Goal: Task Accomplishment & Management: Complete application form

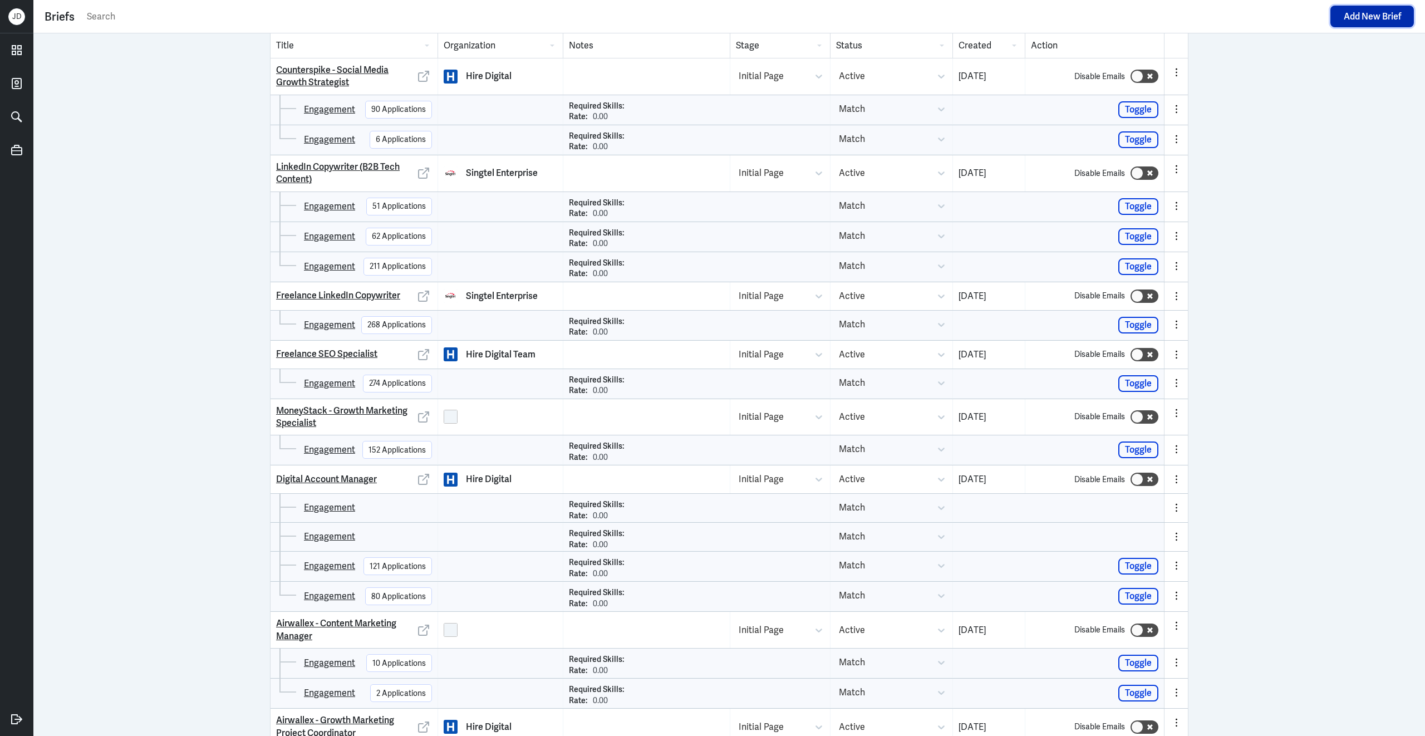
click at [1393, 17] on button "Add New Brief" at bounding box center [1371, 17] width 83 height 22
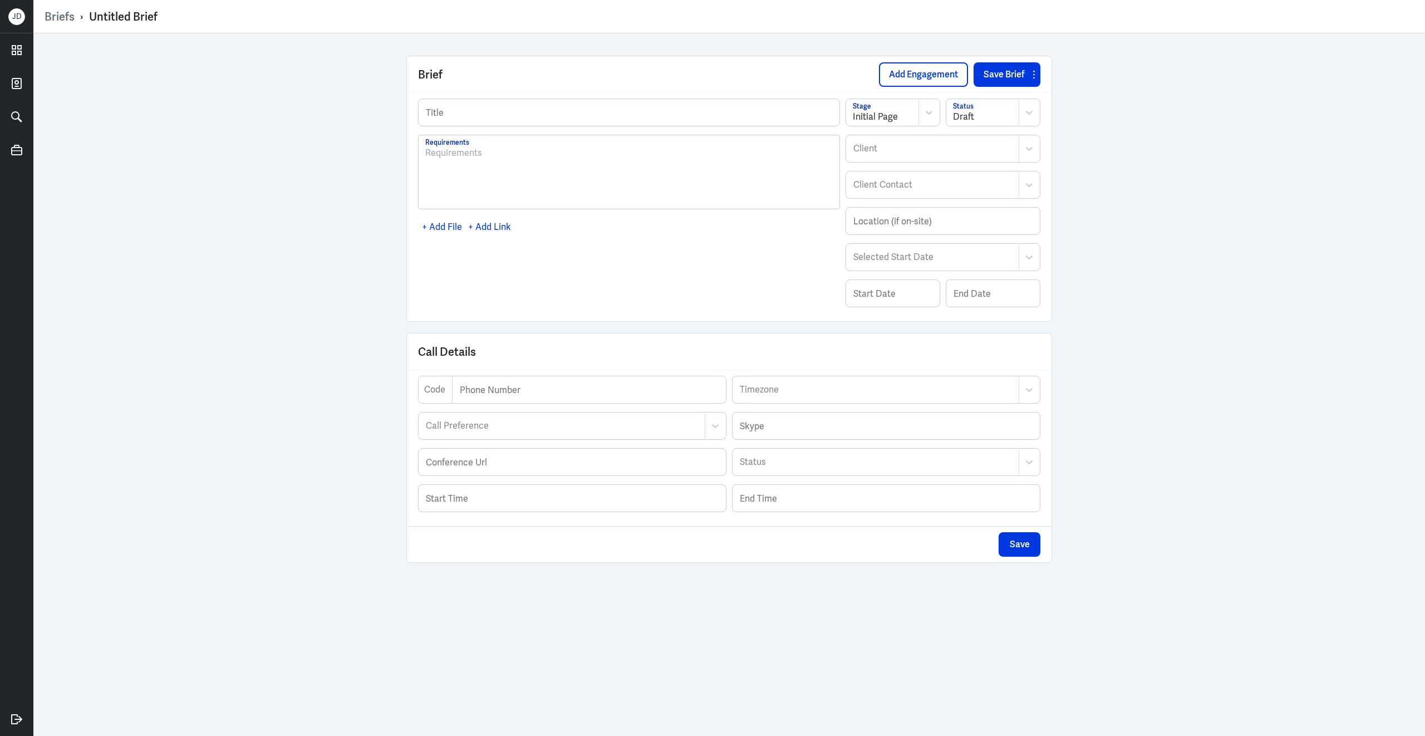
click at [1010, 116] on div at bounding box center [983, 116] width 60 height 13
type input "3m"
click at [1024, 115] on icon at bounding box center [1029, 112] width 11 height 11
click at [987, 165] on div "Active" at bounding box center [993, 160] width 94 height 21
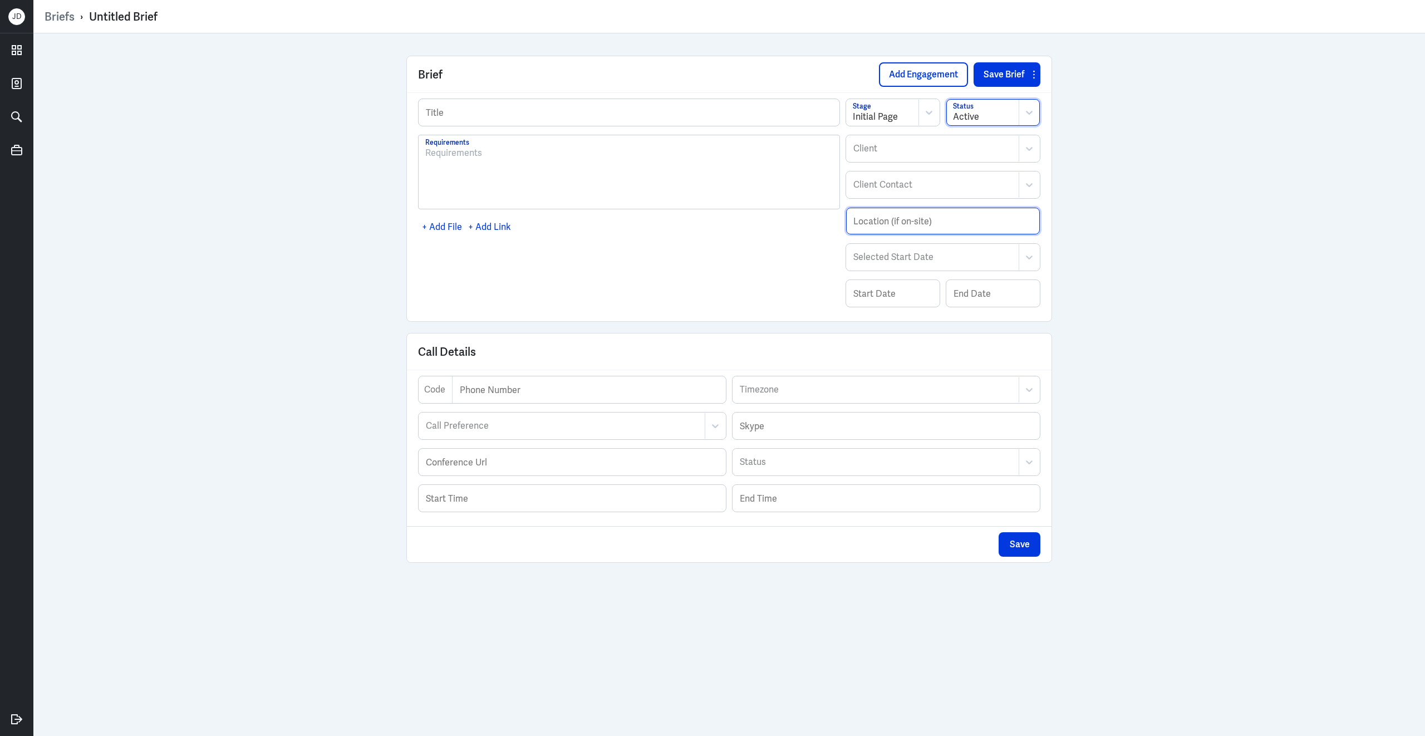
click at [901, 228] on input "text" at bounding box center [943, 221] width 194 height 27
type input "Remote"
click at [921, 150] on div at bounding box center [919, 148] width 135 height 13
type input "3m"
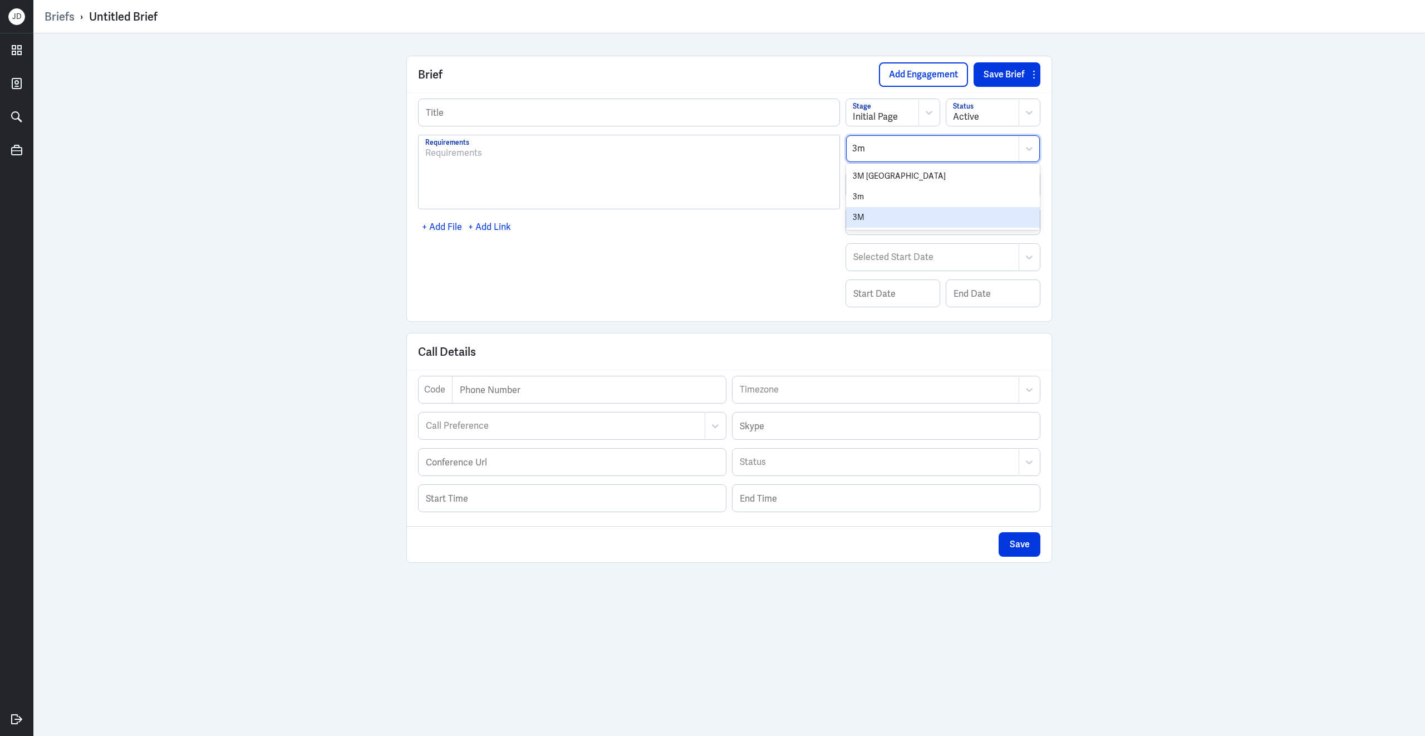
click at [888, 215] on div "3M" at bounding box center [943, 217] width 194 height 21
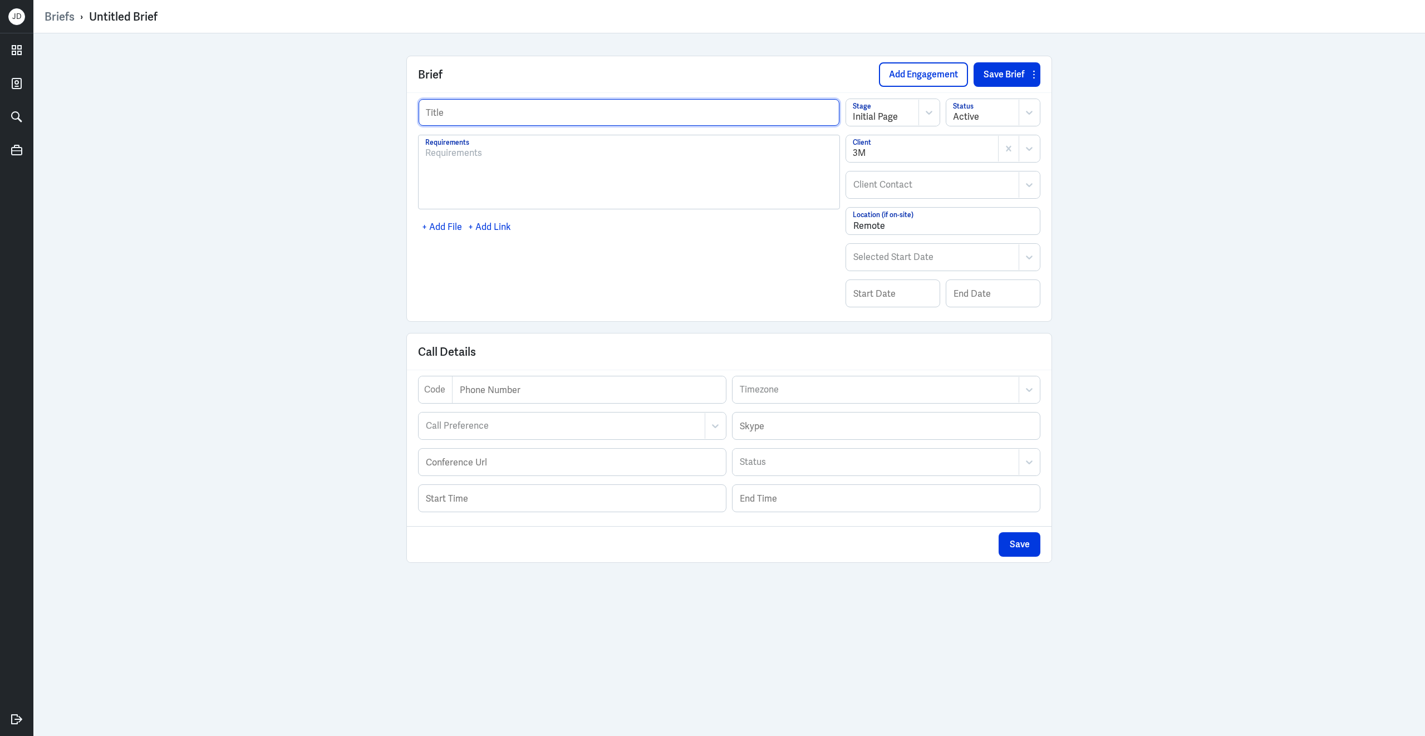
click at [515, 109] on input "text" at bounding box center [629, 112] width 421 height 27
paste input "eCommerce Designer (Japanese Bilingual)"
type input "eCommerce Designer (Japanese Bilingual)"
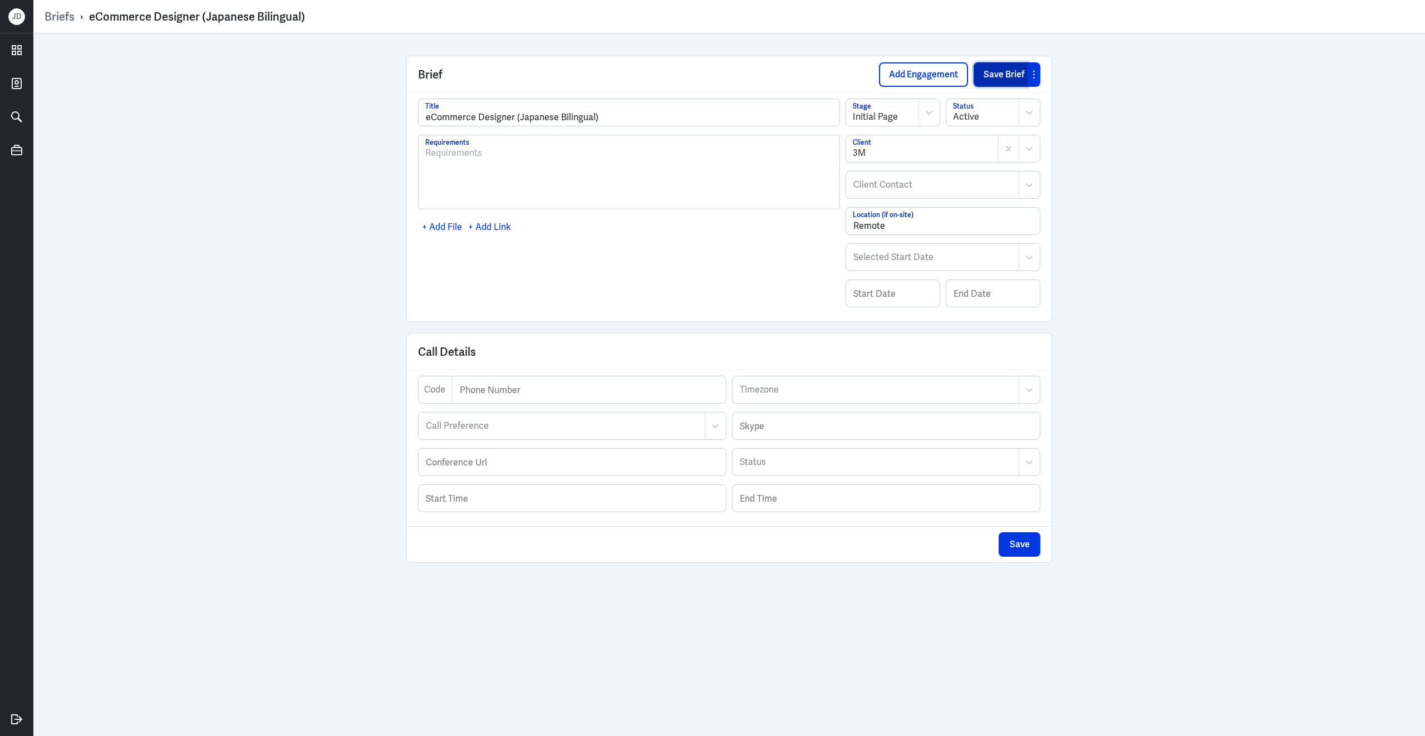
click at [1000, 77] on button "Save Brief" at bounding box center [1000, 74] width 54 height 24
click at [934, 72] on button "Add Engagement" at bounding box center [923, 74] width 89 height 24
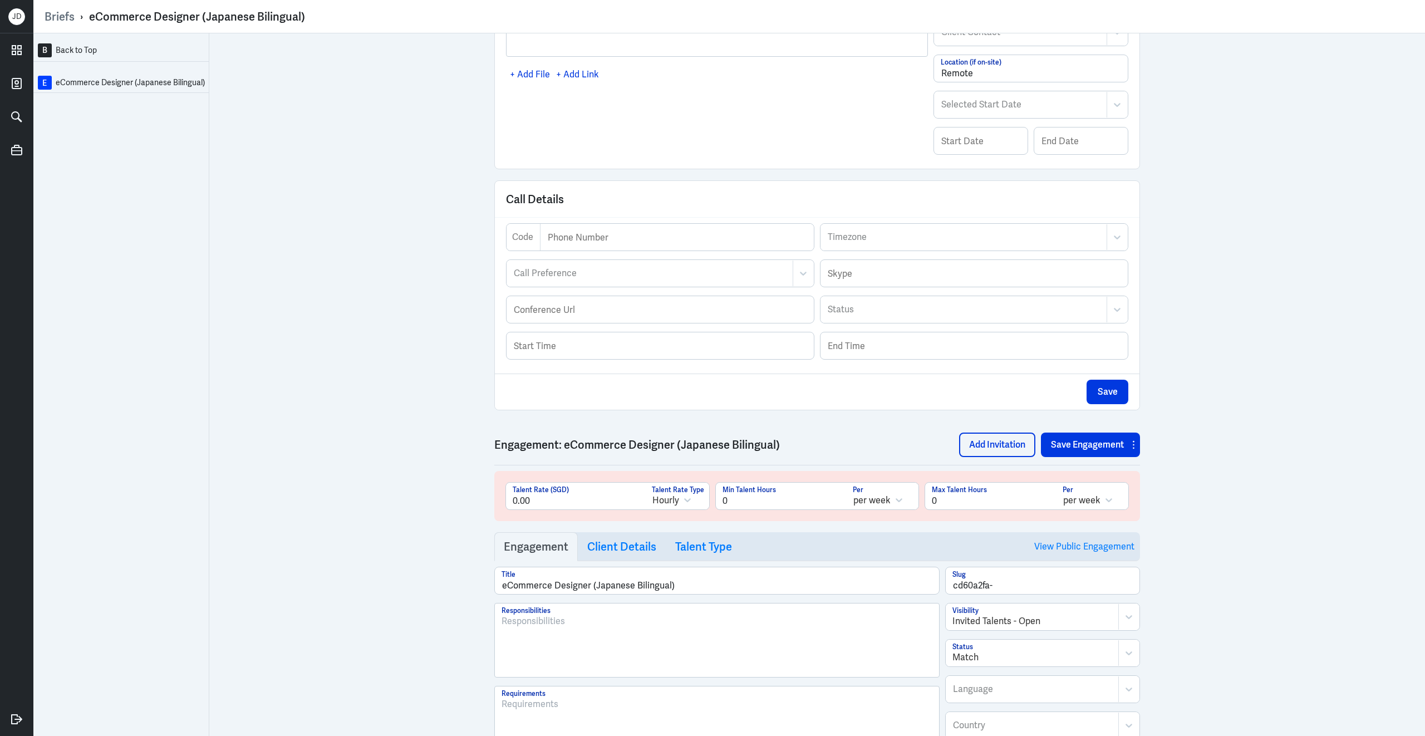
scroll to position [372, 0]
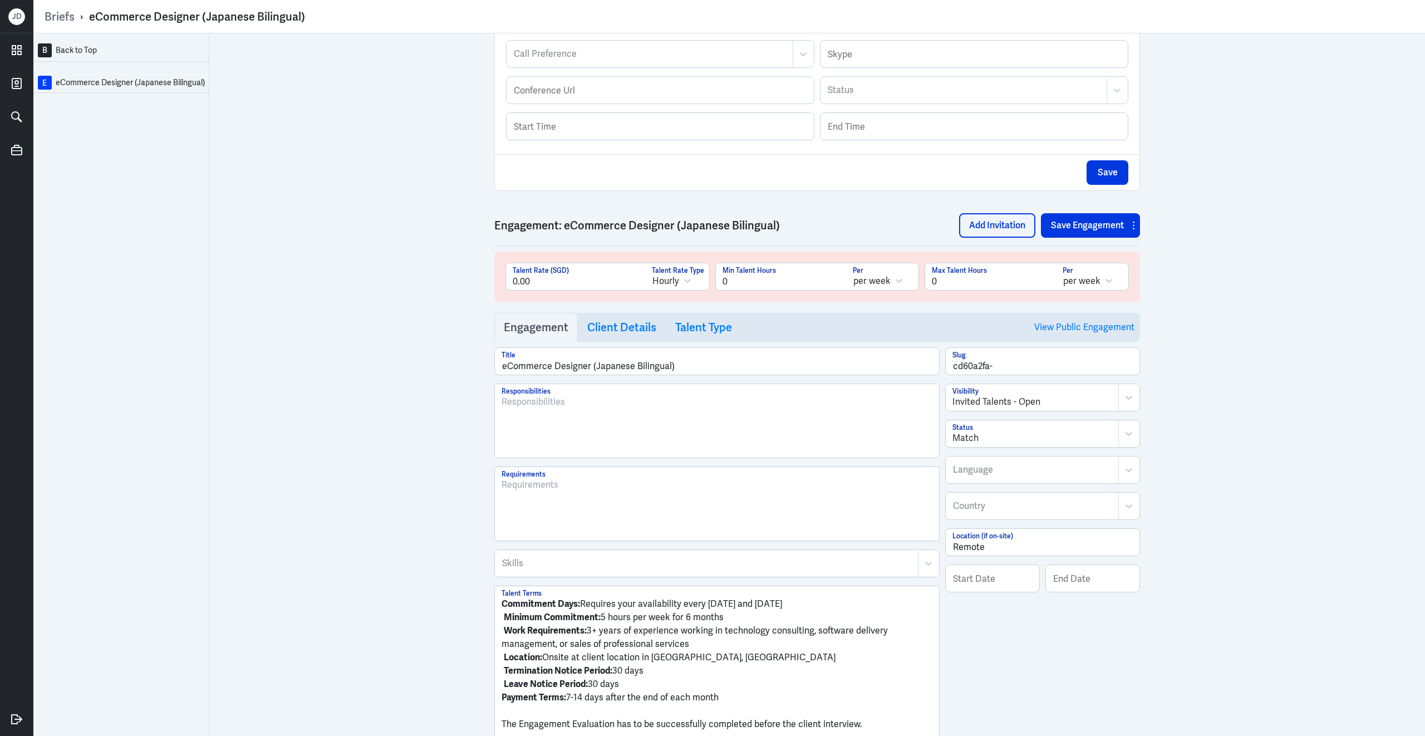
drag, startPoint x: 947, startPoint y: 291, endPoint x: 842, endPoint y: 290, distance: 104.6
click at [842, 290] on div "0.00 Talent Rate (SGD) Hourly Talent Rate Type 0 Min Talent Hours per week Per …" at bounding box center [816, 281] width 623 height 36
type input "40"
click at [1035, 375] on input "cd60a2fa-" at bounding box center [1043, 361] width 194 height 27
type input "cd60a2fa-ecom-designer"
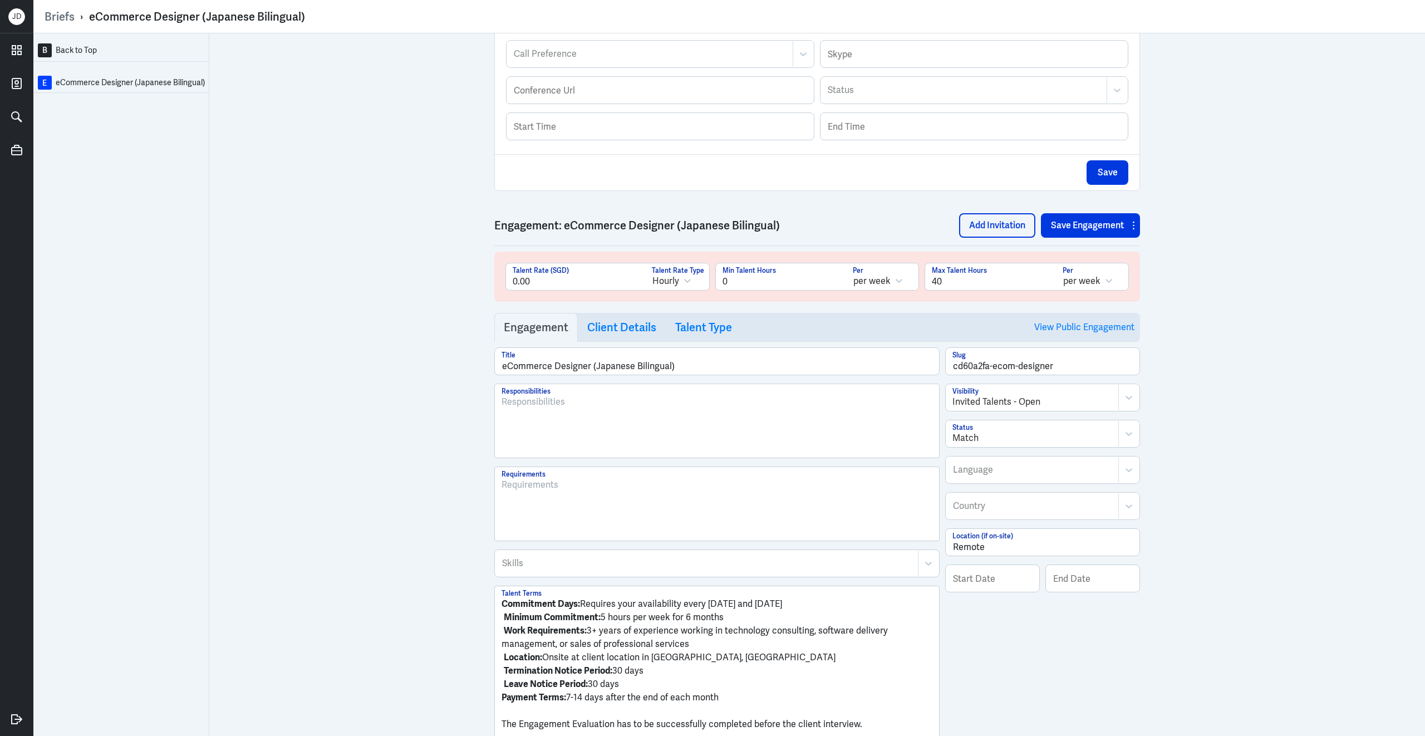
click at [1020, 409] on div at bounding box center [1032, 401] width 160 height 13
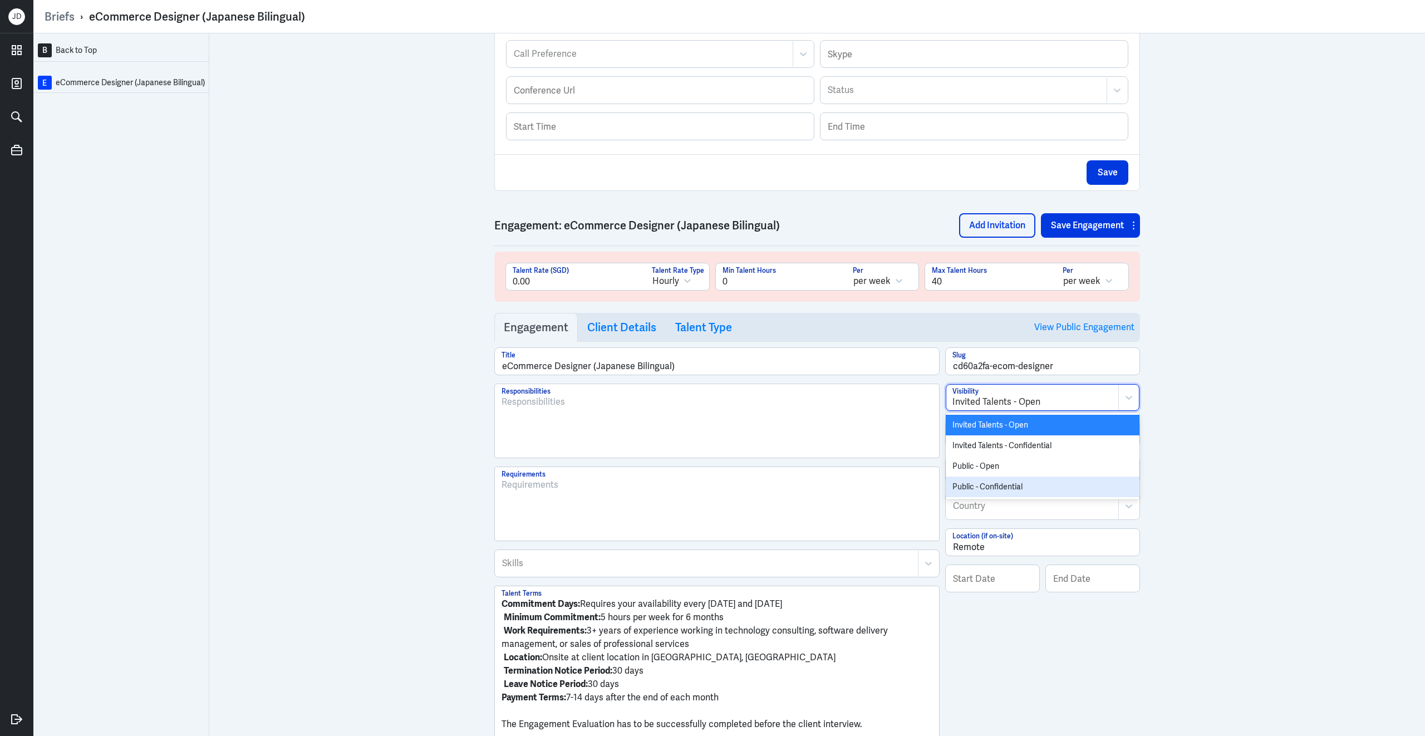
click at [987, 496] on div "Public - Confidential" at bounding box center [1043, 486] width 194 height 21
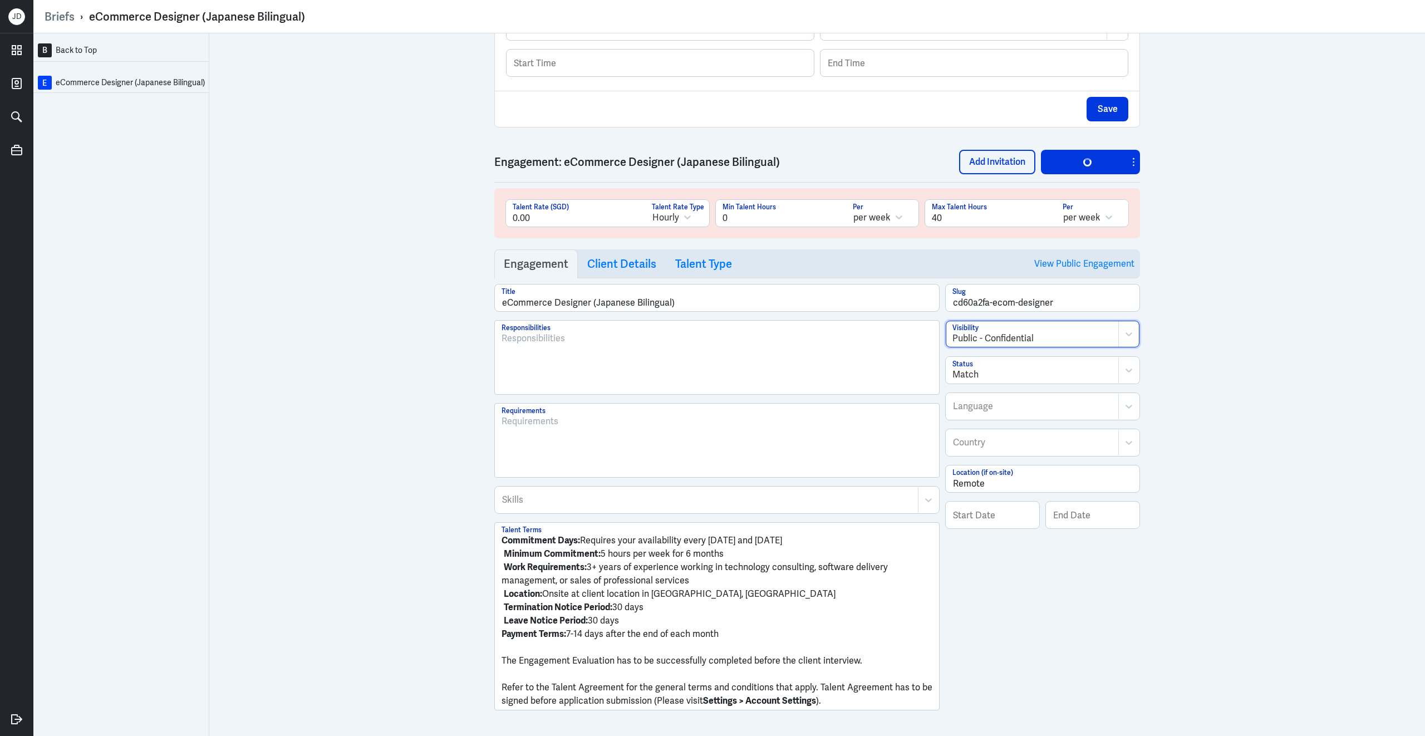
scroll to position [436, 0]
drag, startPoint x: 504, startPoint y: 698, endPoint x: 493, endPoint y: 573, distance: 125.7
click at [494, 572] on div "Commitment Days: Requires your availability every Monday and Tuesday Minimum Co…" at bounding box center [716, 615] width 445 height 188
click at [503, 697] on p "Refer to the Talent Agreement for the general terms and conditions that apply. …" at bounding box center [716, 693] width 431 height 27
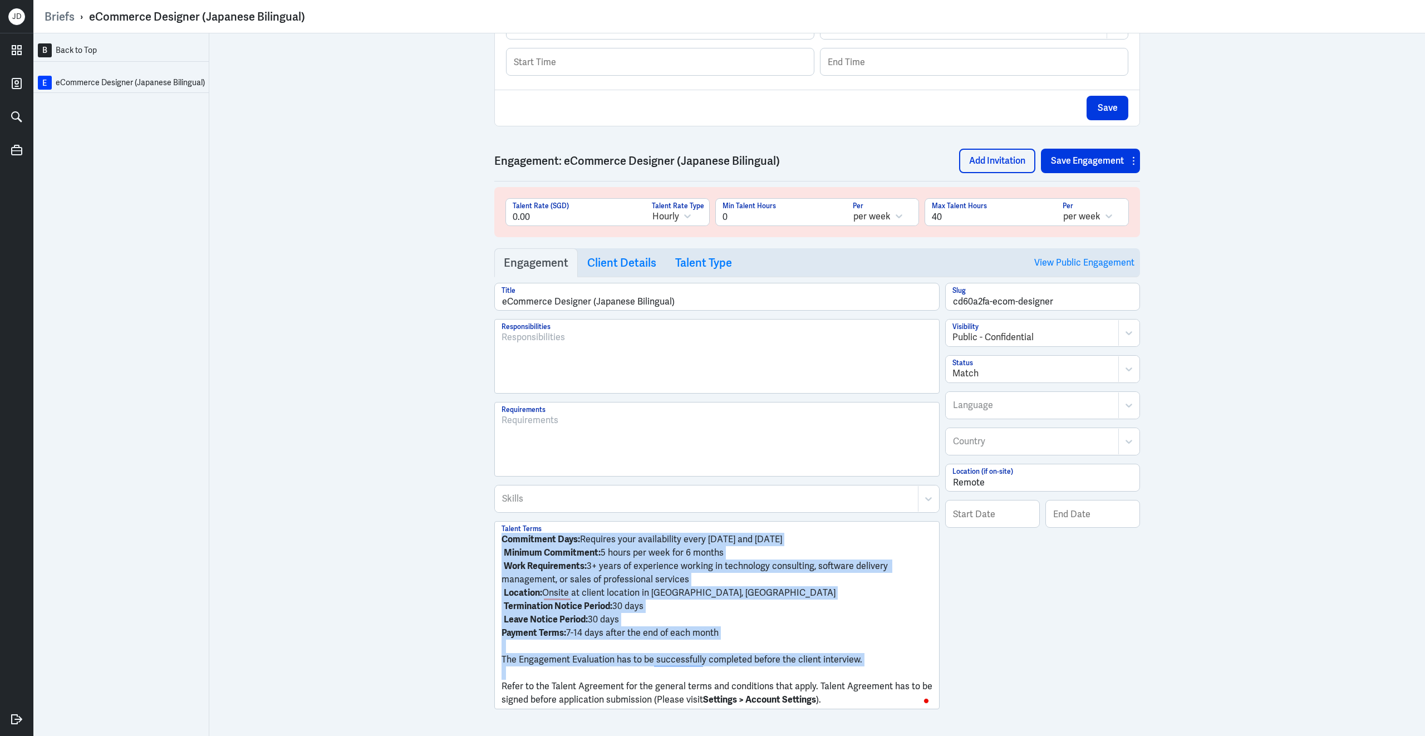
drag, startPoint x: 503, startPoint y: 697, endPoint x: 493, endPoint y: 529, distance: 168.4
click at [493, 528] on div "B Back to Top E eCommerce Designer (Japanese Bilingual) Brief Add Engagement Sa…" at bounding box center [728, 384] width 1391 height 702
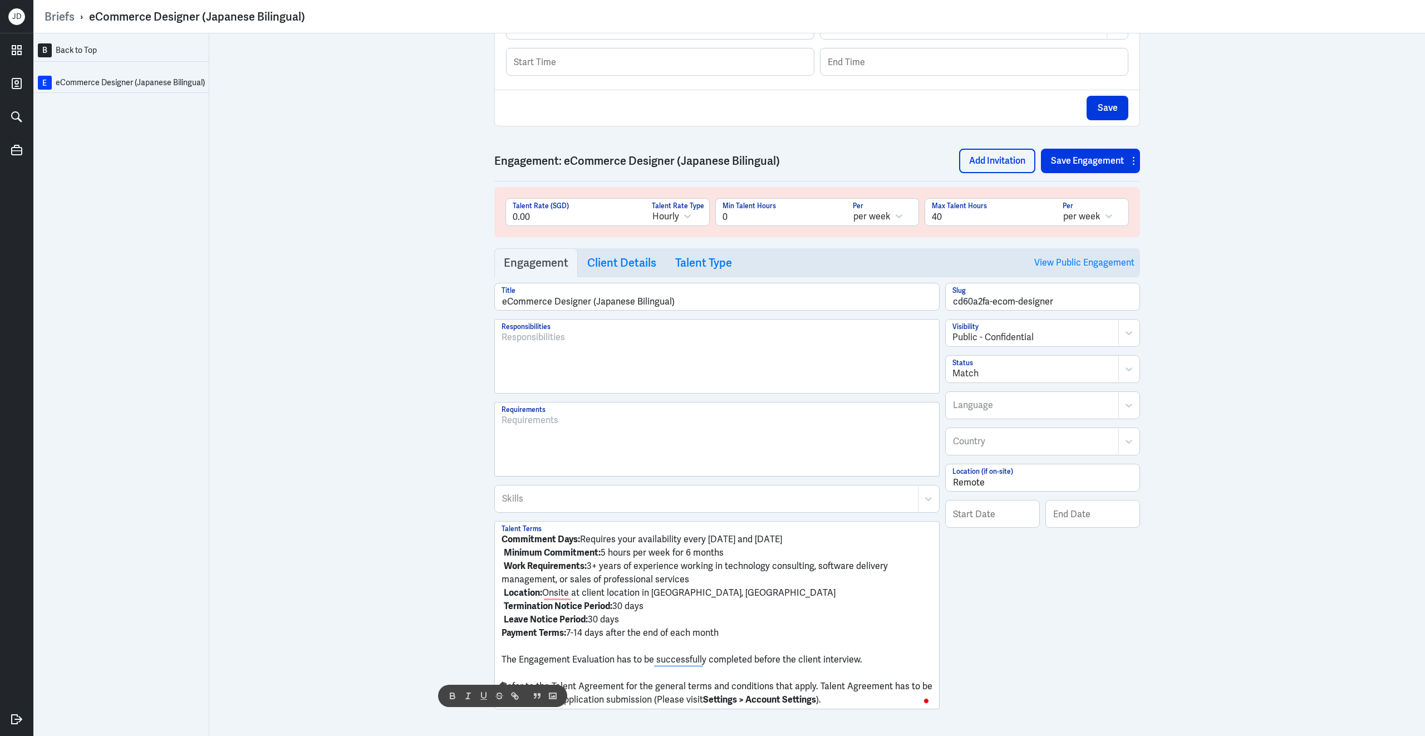
scroll to position [407, 0]
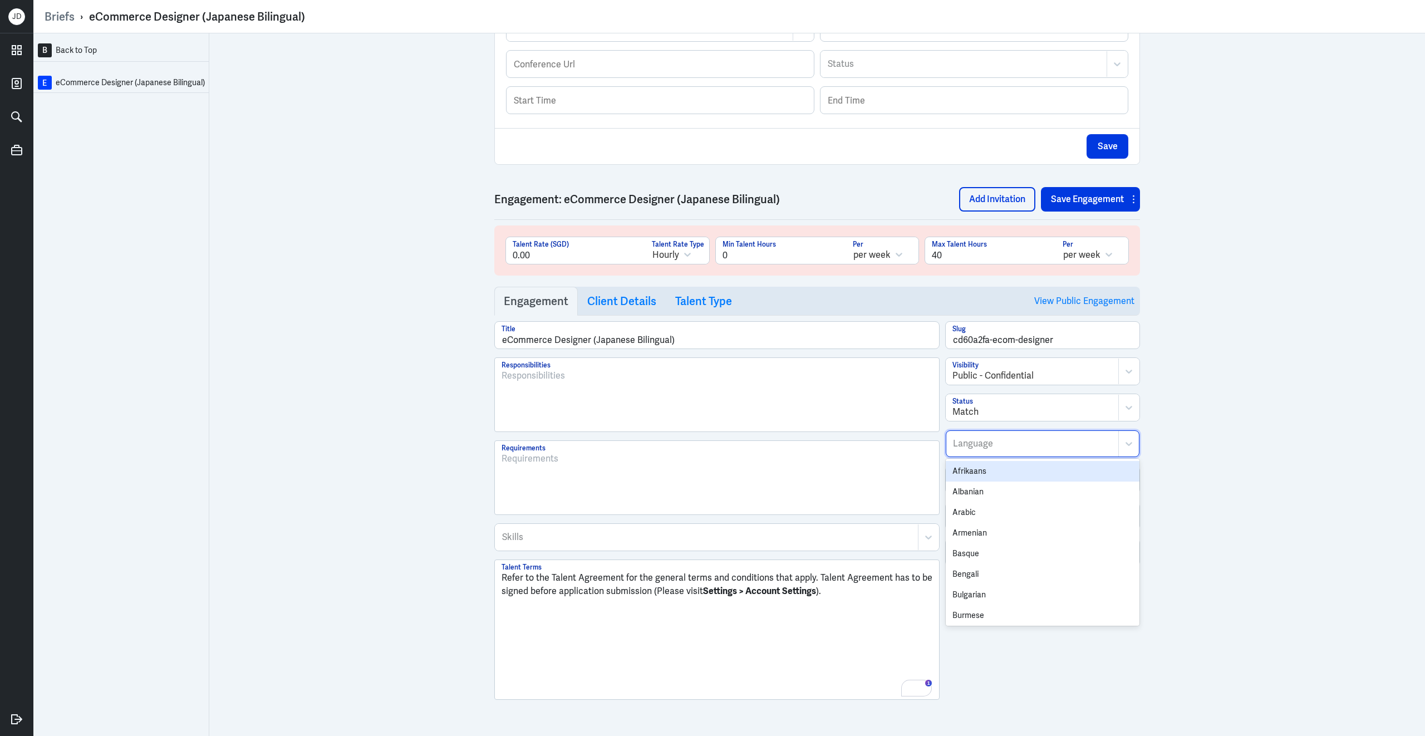
click at [1000, 443] on div at bounding box center [1032, 443] width 161 height 13
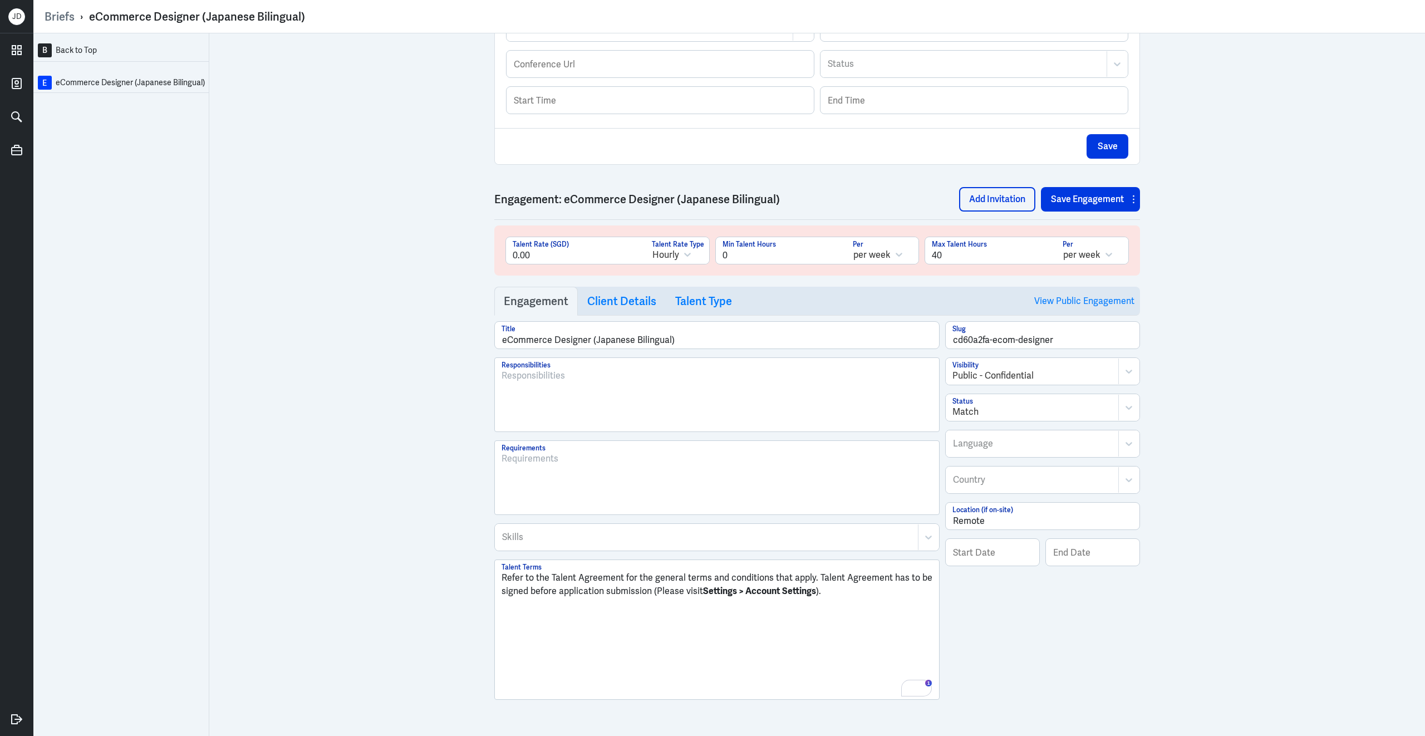
click at [1222, 420] on div "B Back to Top E eCommerce Designer (Japanese Bilingual) Brief Add Engagement Sa…" at bounding box center [728, 384] width 1391 height 702
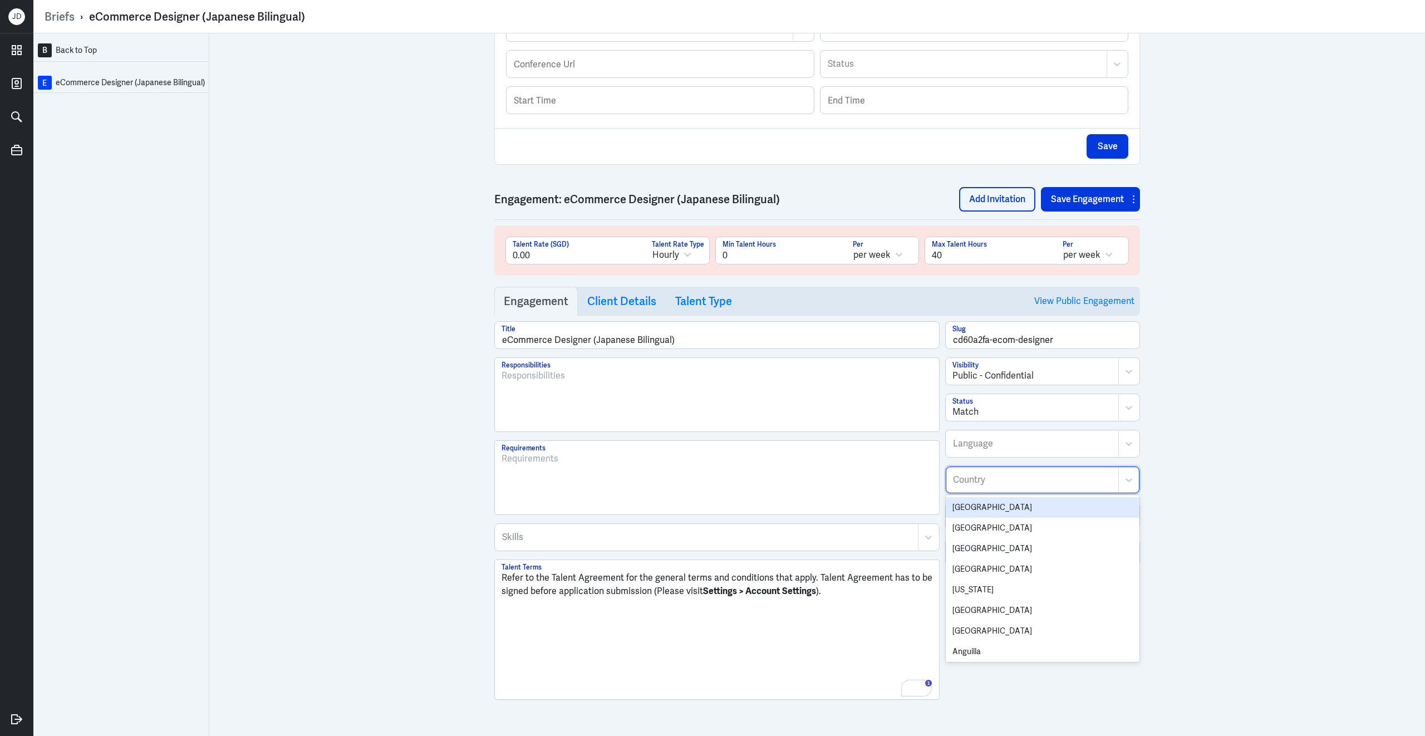
click at [1065, 491] on div "Country" at bounding box center [1032, 480] width 172 height 26
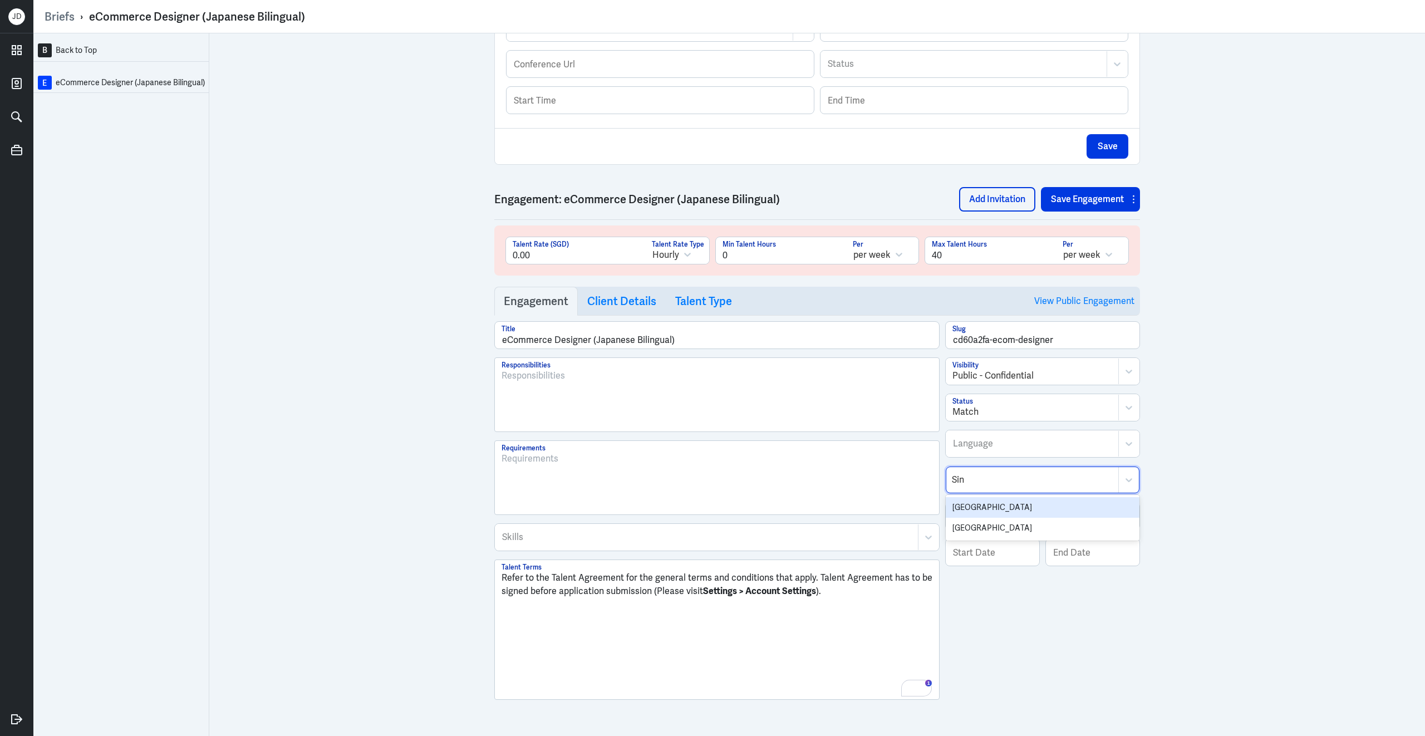
type input "Sing"
click at [1058, 508] on div "Singapore" at bounding box center [1043, 507] width 194 height 21
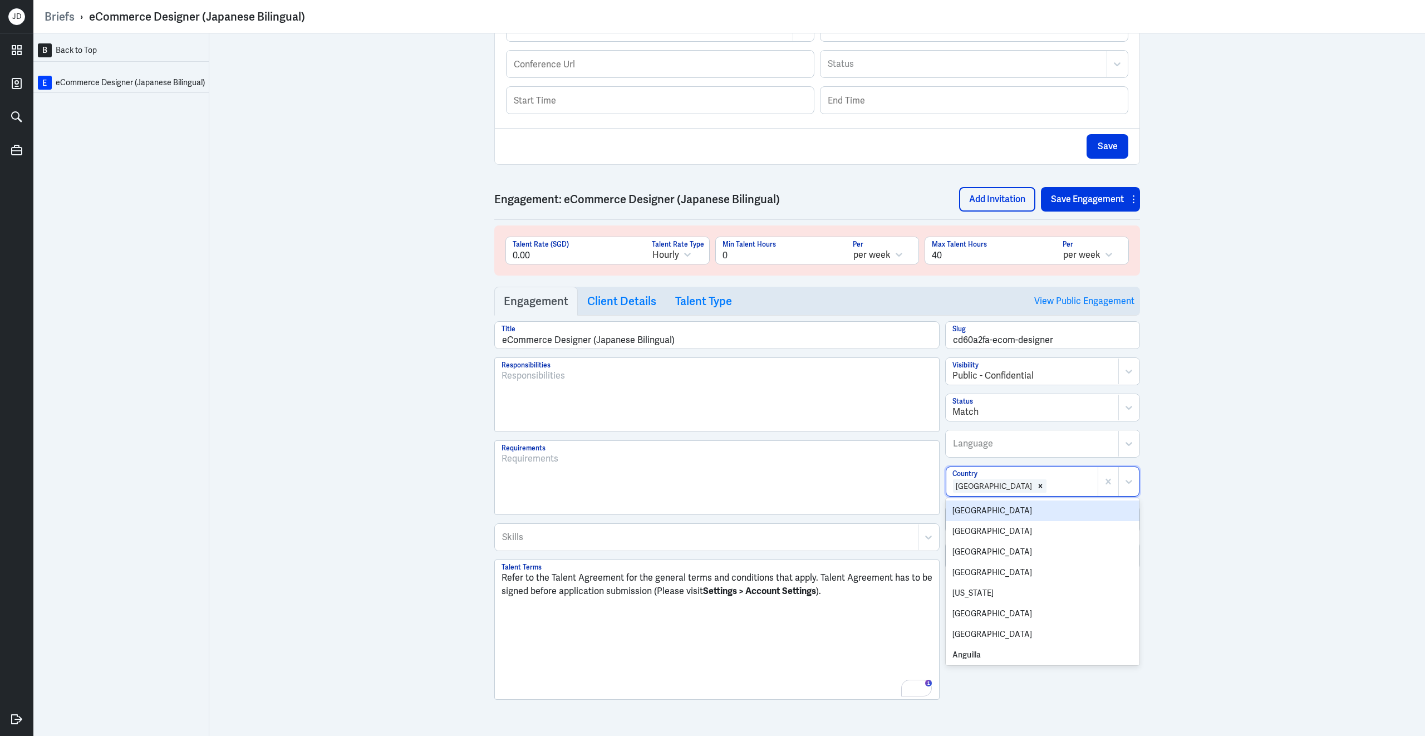
click at [1290, 457] on div "B Back to Top E eCommerce Designer (Japanese Bilingual) Brief Add Engagement Sa…" at bounding box center [728, 384] width 1391 height 702
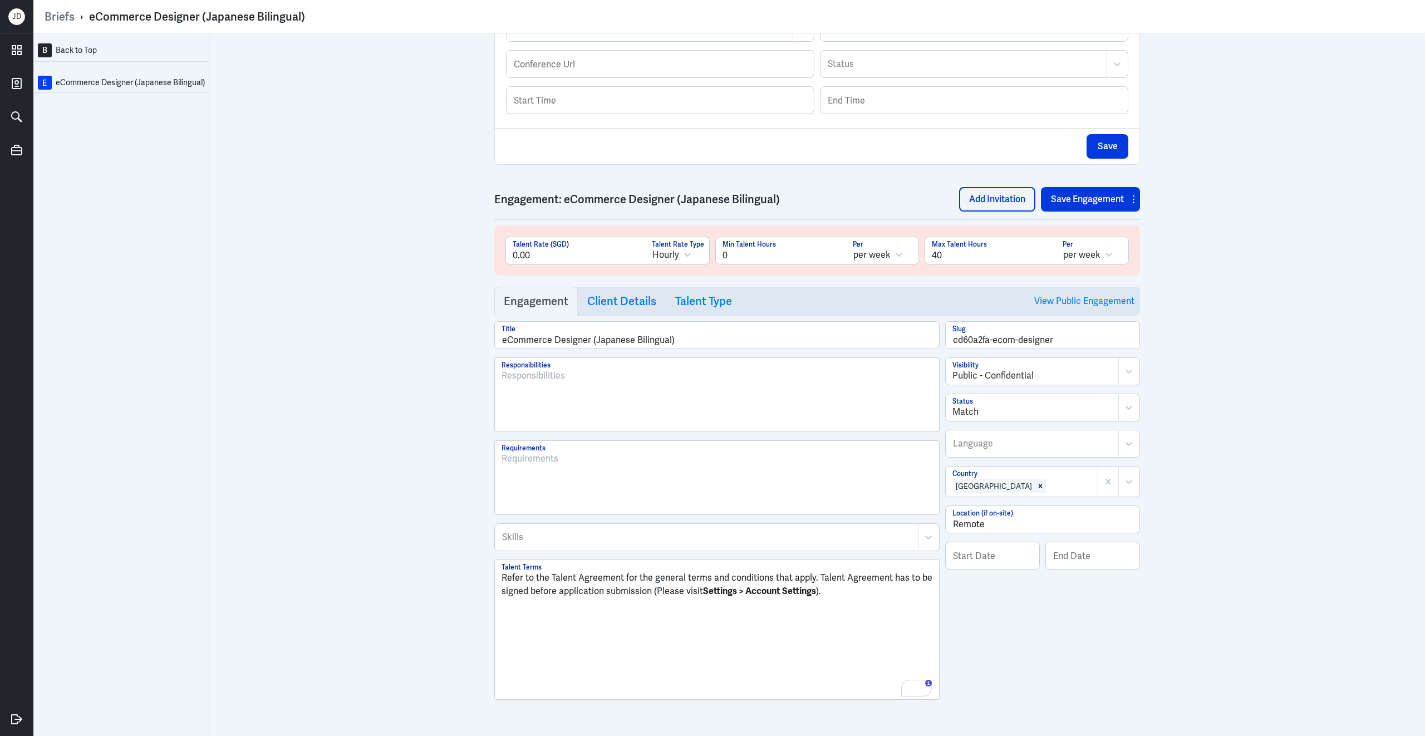
click at [696, 404] on div at bounding box center [716, 399] width 431 height 60
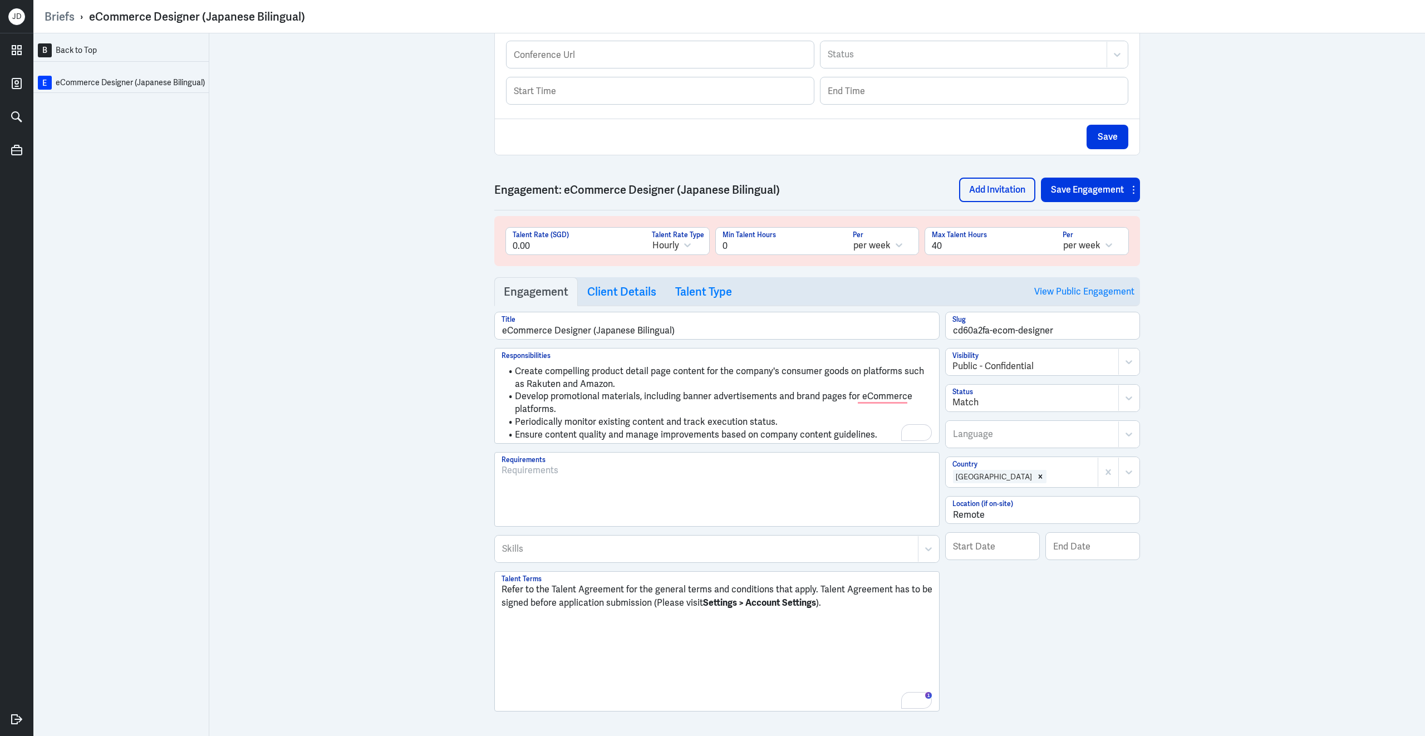
click at [839, 503] on div at bounding box center [716, 494] width 431 height 60
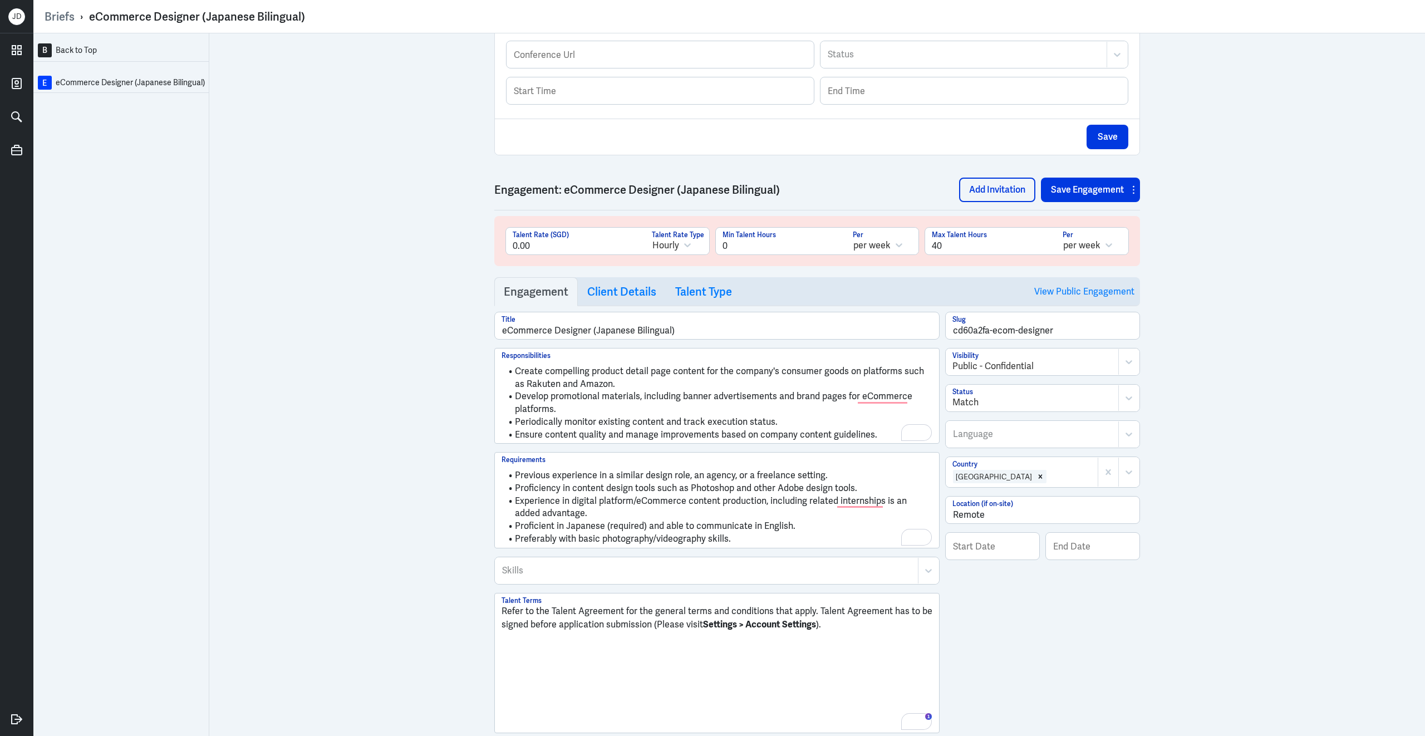
click at [640, 533] on li "Proficient in Japanese (required) and able to communicate in English." at bounding box center [716, 526] width 431 height 13
click at [1069, 202] on button "Save Engagement" at bounding box center [1084, 190] width 86 height 24
click at [1070, 199] on button "Save Engagement" at bounding box center [1084, 190] width 86 height 24
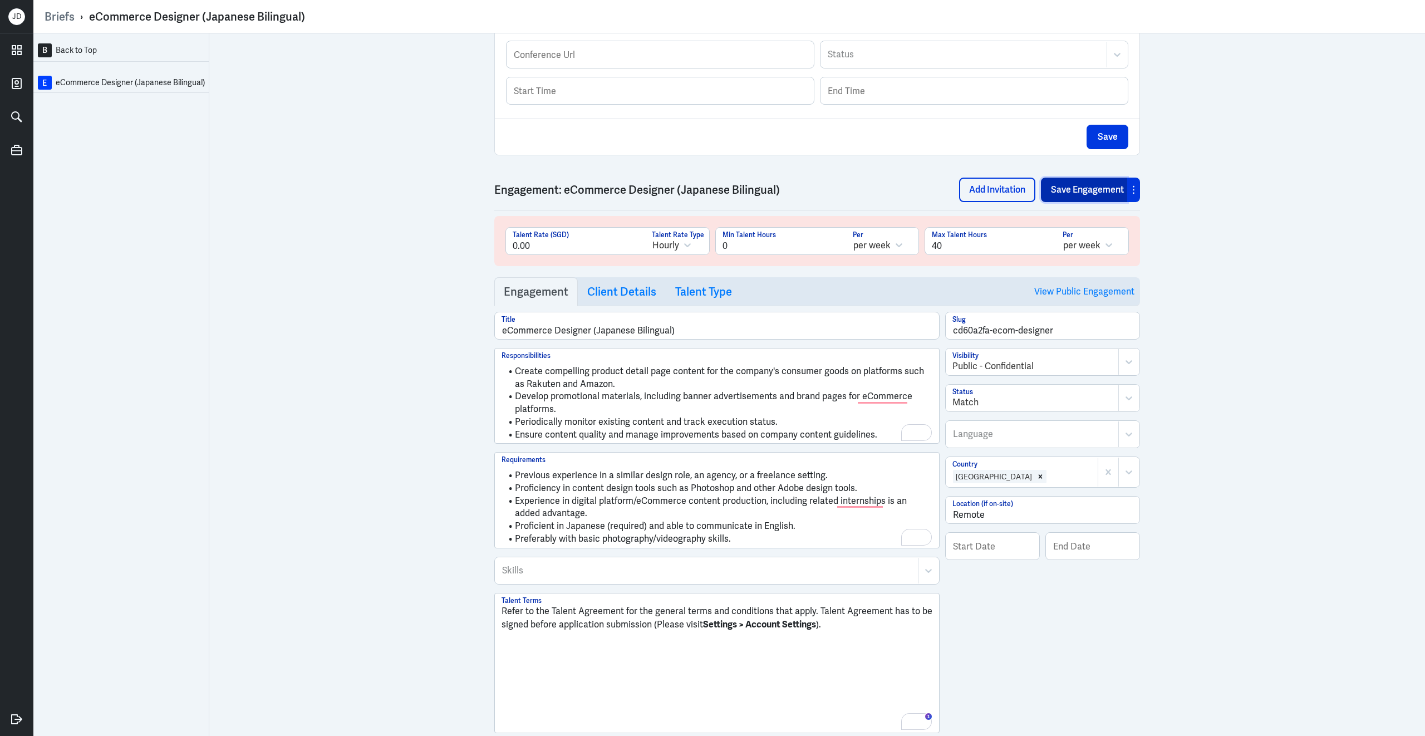
click at [1070, 199] on button "Save Engagement" at bounding box center [1084, 190] width 86 height 24
click at [620, 306] on link "Client Details" at bounding box center [622, 291] width 88 height 29
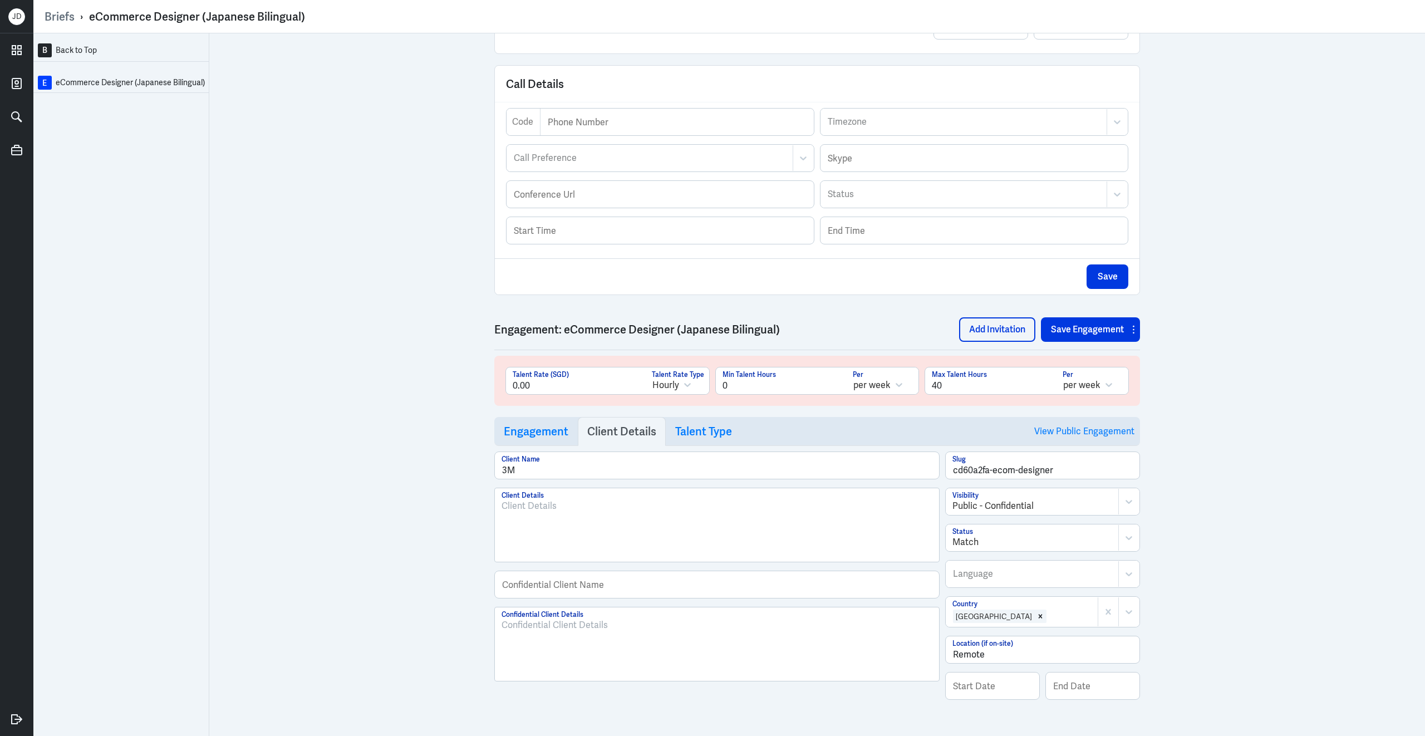
scroll to position [154, 0]
click at [591, 582] on input "text" at bounding box center [717, 584] width 444 height 27
paste input "A Multinational Consumer and Industrial Firm"
type input "A Multinational Consumer and Industrial Firm"
click at [601, 651] on div "To enrich screen reader interactions, please activate Accessibility in Grammarl…" at bounding box center [716, 648] width 431 height 60
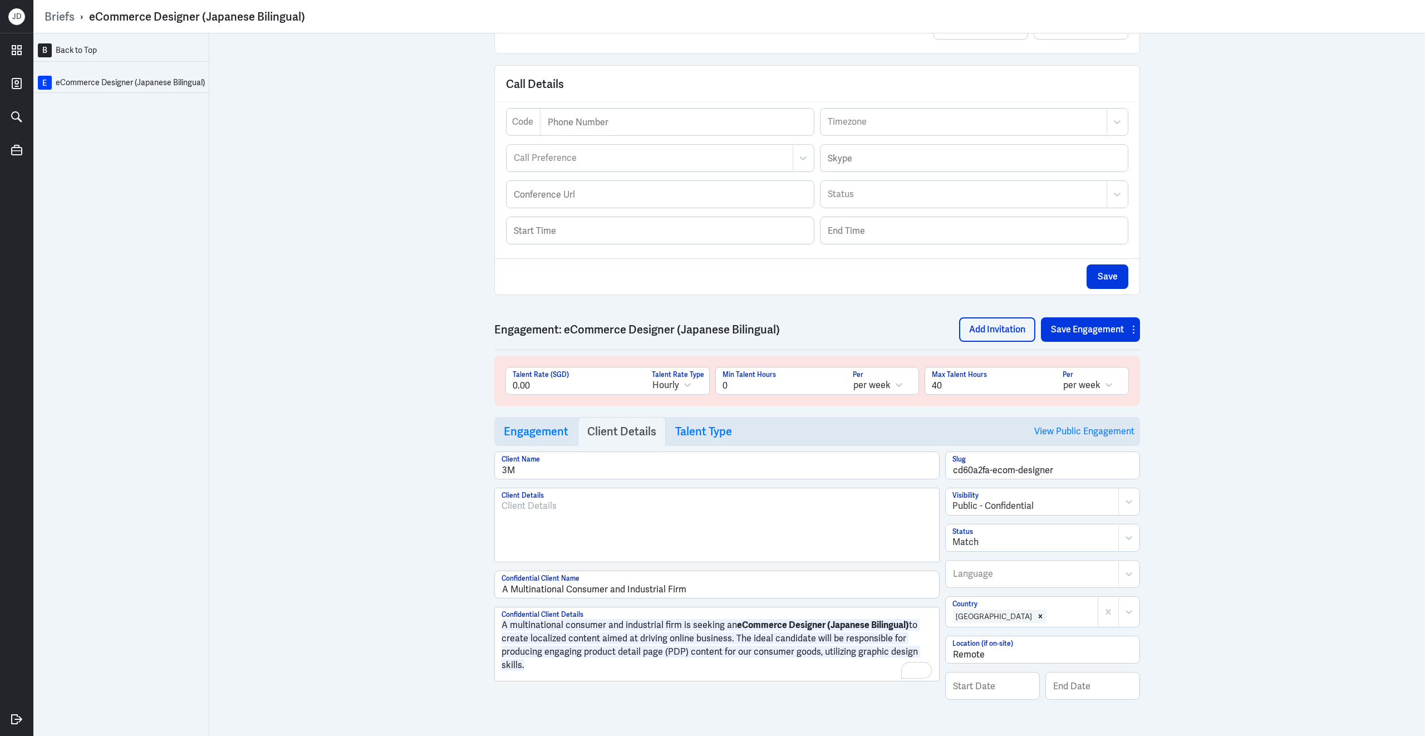
scroll to position [279, 0]
drag, startPoint x: 571, startPoint y: 660, endPoint x: 437, endPoint y: 586, distance: 152.7
click at [437, 586] on div "B Back to Top E eCommerce Designer (Japanese Bilingual) Brief Add Engagement Sa…" at bounding box center [728, 384] width 1391 height 702
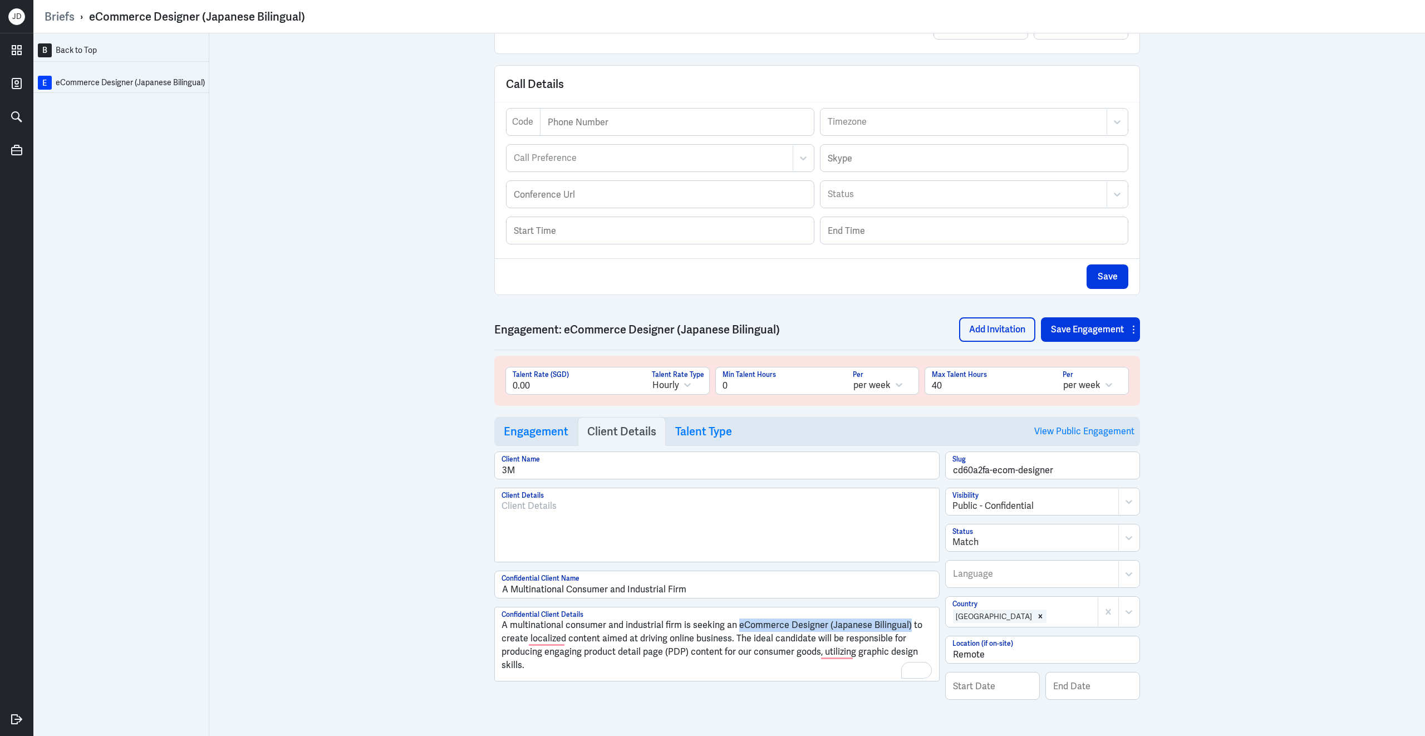
drag, startPoint x: 737, startPoint y: 621, endPoint x: 907, endPoint y: 624, distance: 169.2
click at [907, 624] on p "A multinational consumer and industrial firm is seeking an eCommerce Designer (…" at bounding box center [716, 644] width 431 height 53
click at [1081, 317] on button "Save Engagement" at bounding box center [1084, 329] width 86 height 24
click at [1064, 326] on button "Save Engagement" at bounding box center [1084, 329] width 86 height 24
click at [543, 417] on link "Engagement" at bounding box center [535, 431] width 83 height 29
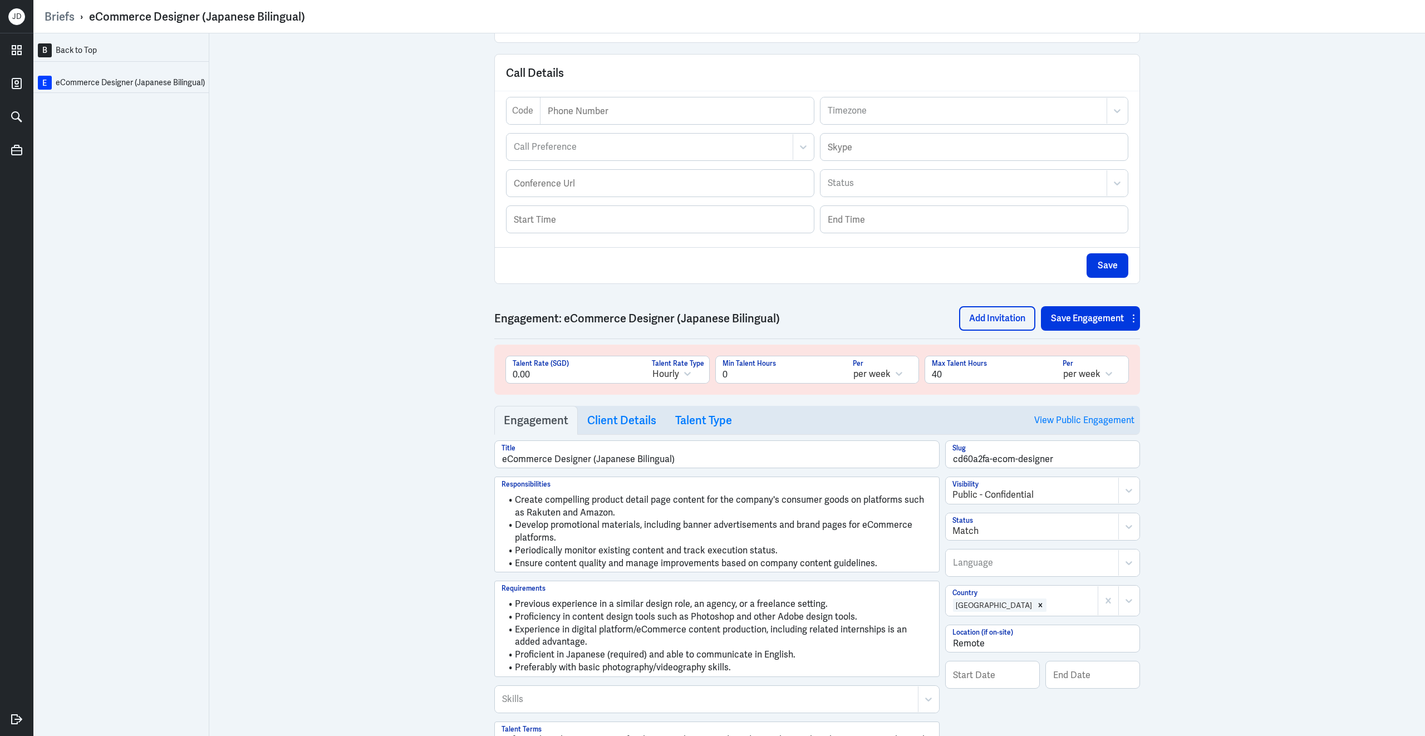
scroll to position [361, 0]
click at [1066, 324] on button "Save Engagement" at bounding box center [1084, 318] width 86 height 24
click at [1085, 327] on button "Save Engagement" at bounding box center [1084, 318] width 86 height 24
click at [1068, 421] on link "View Public Engagement" at bounding box center [1084, 420] width 100 height 28
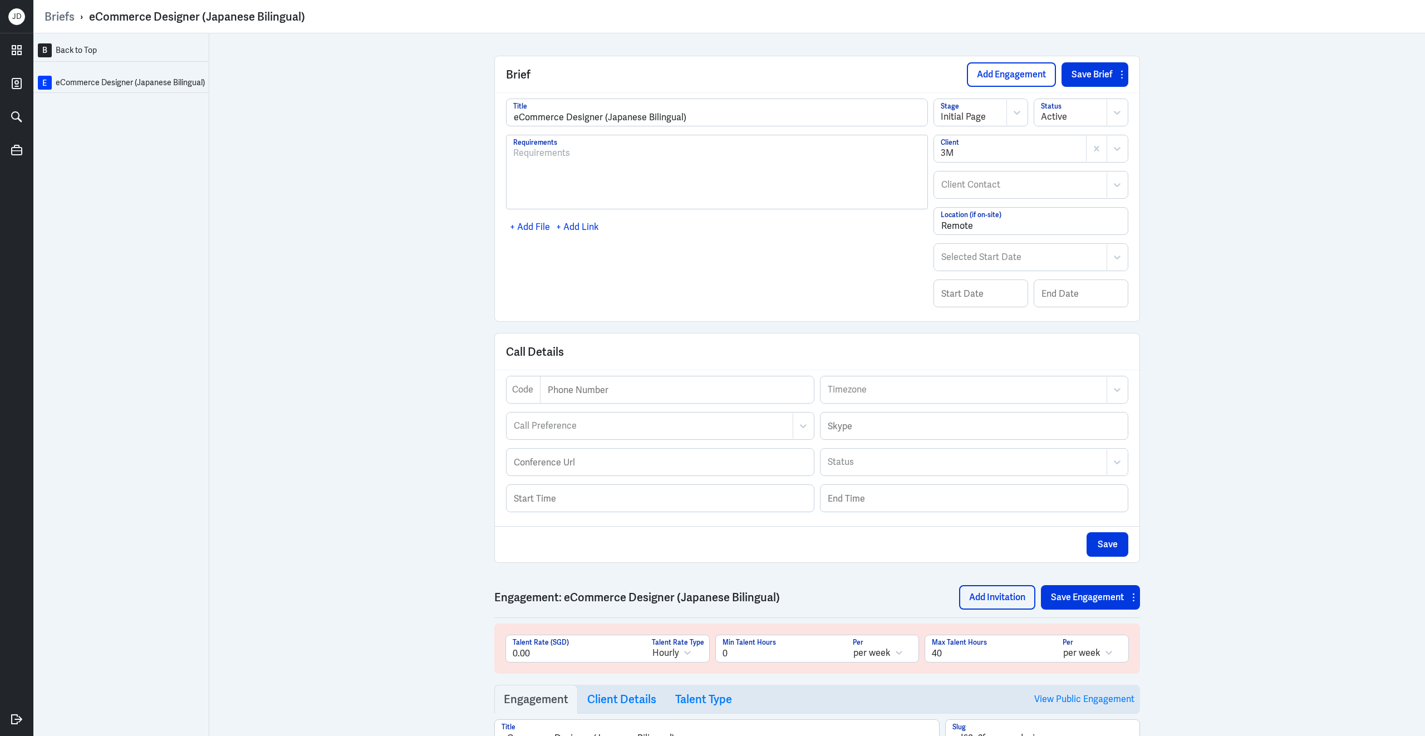
scroll to position [279, 0]
